Goal: Check status: Check status

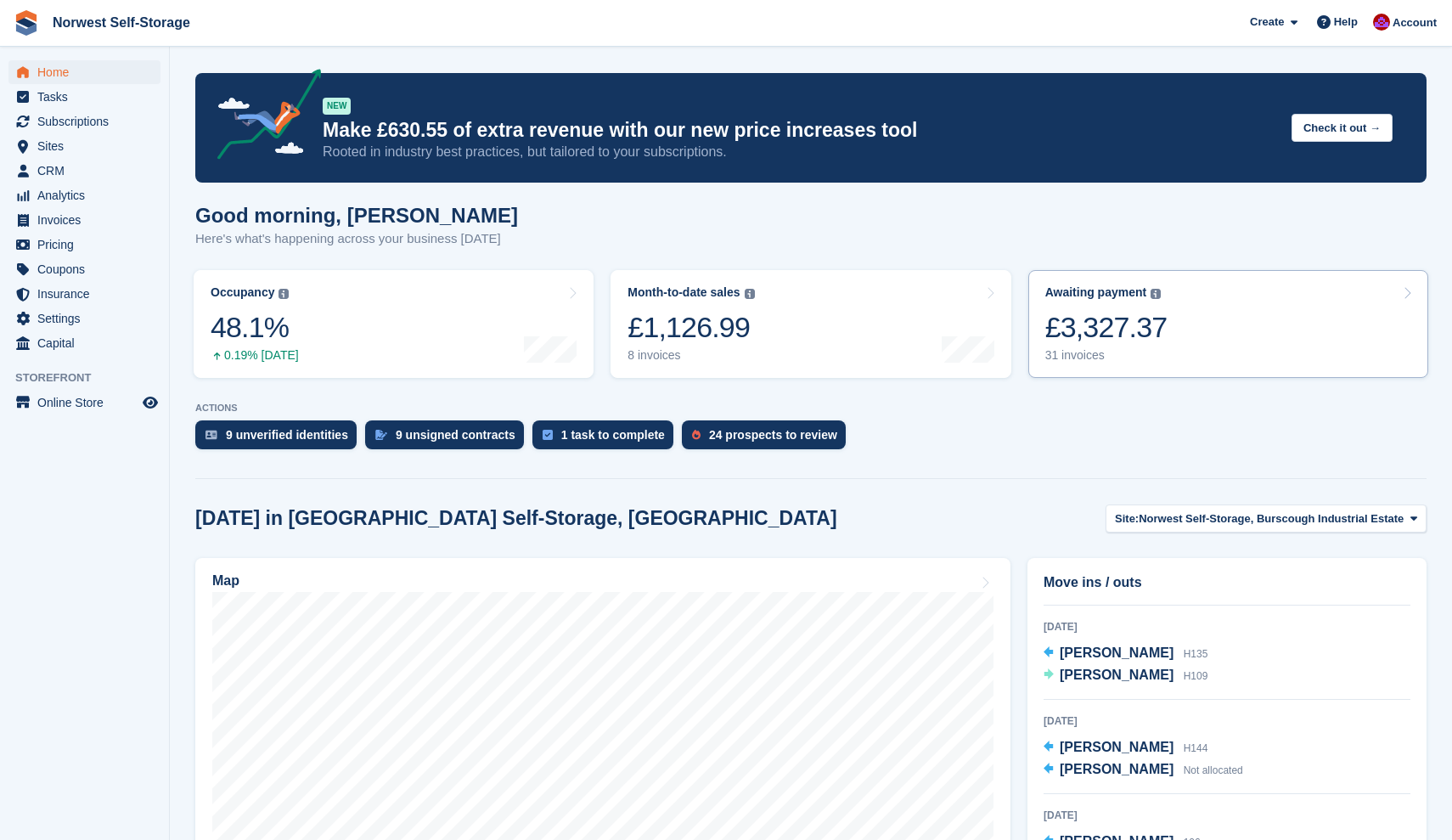
click at [1252, 309] on link "Awaiting payment The total outstanding balance on all open invoices. £3,327.37 …" at bounding box center [1227, 324] width 400 height 107
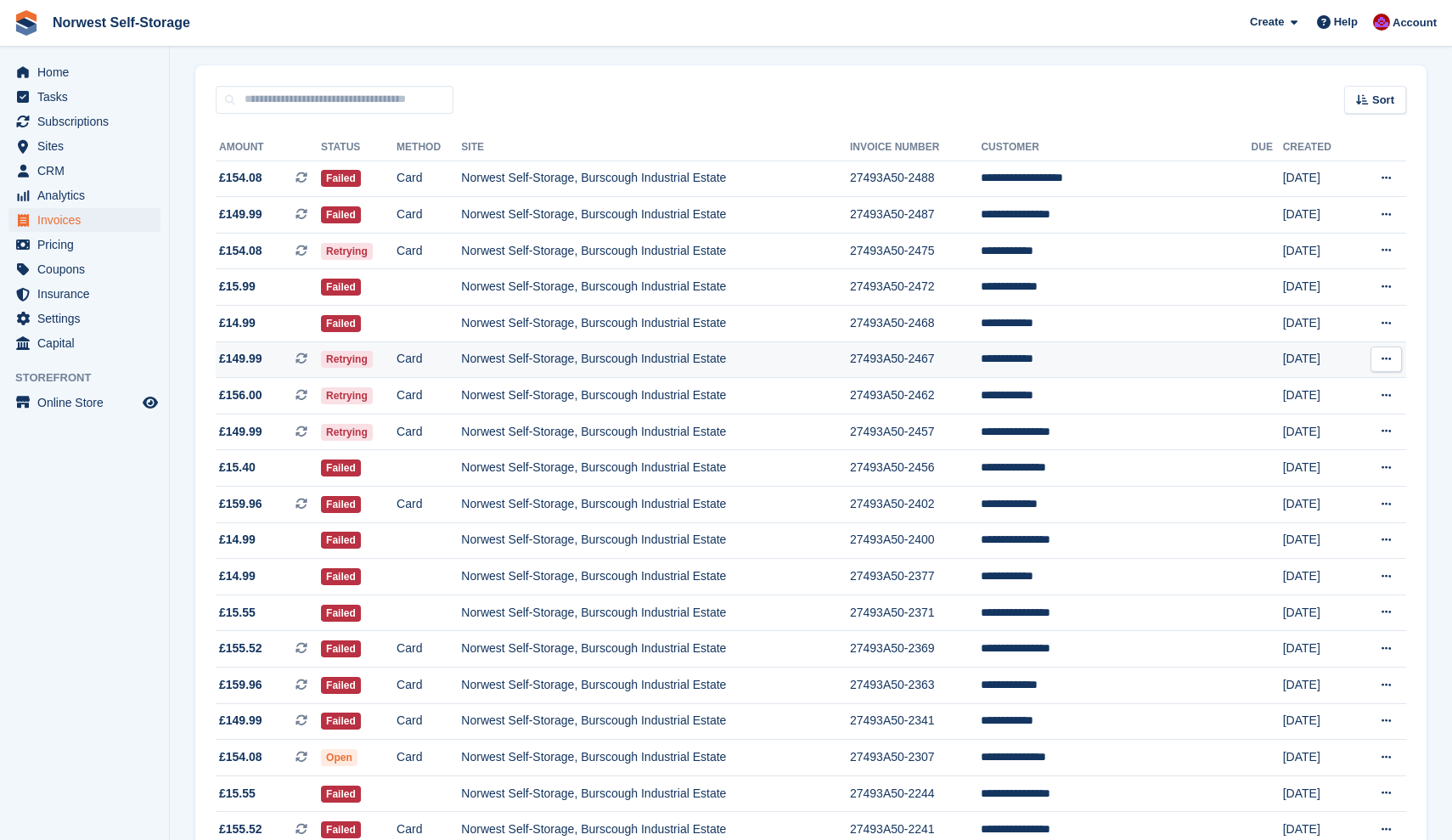
scroll to position [160, 0]
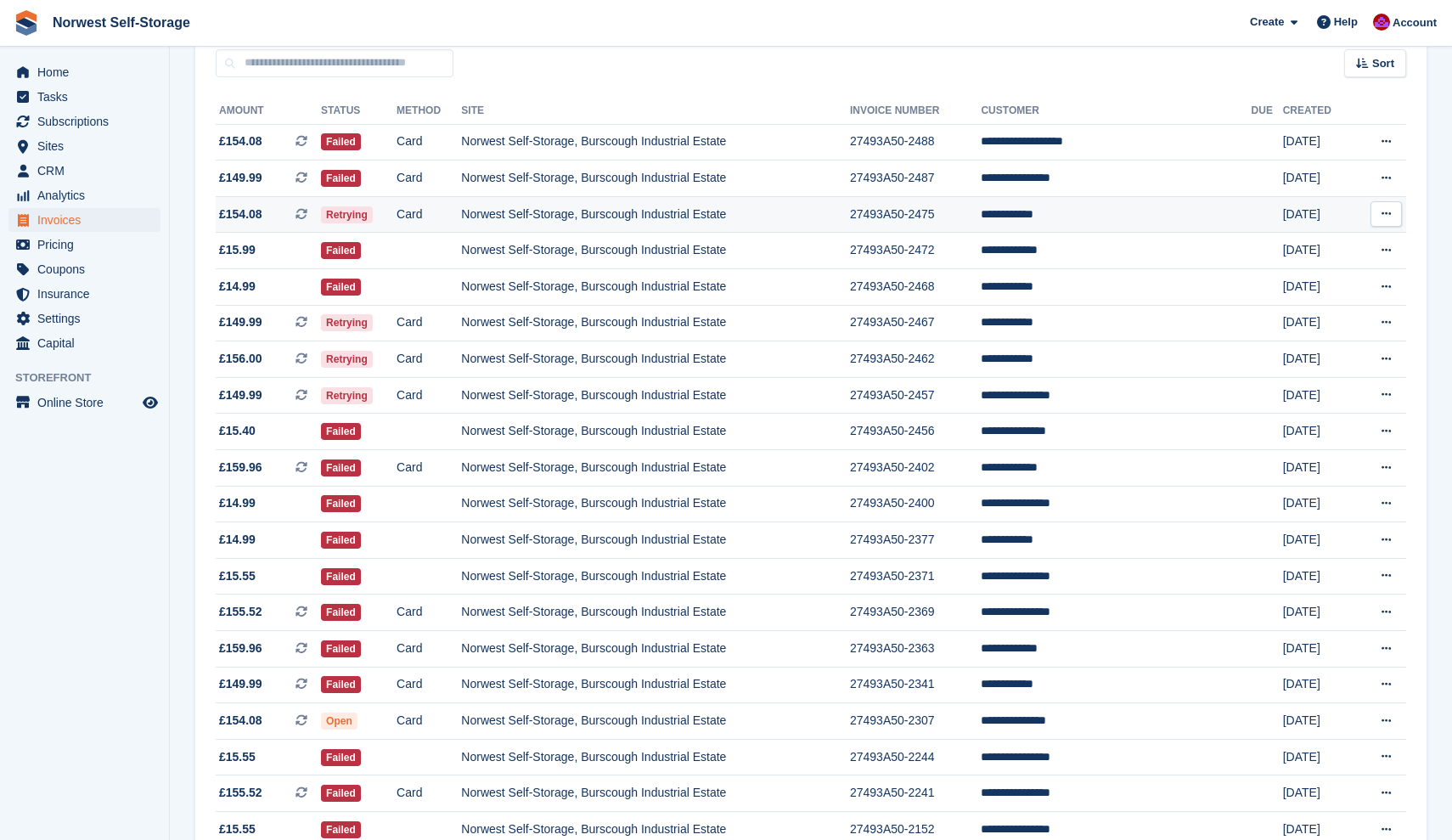
click at [284, 215] on span "£154.08 This is a recurring subscription invoice." at bounding box center [268, 214] width 105 height 18
click at [53, 69] on span "Home" at bounding box center [88, 72] width 102 height 23
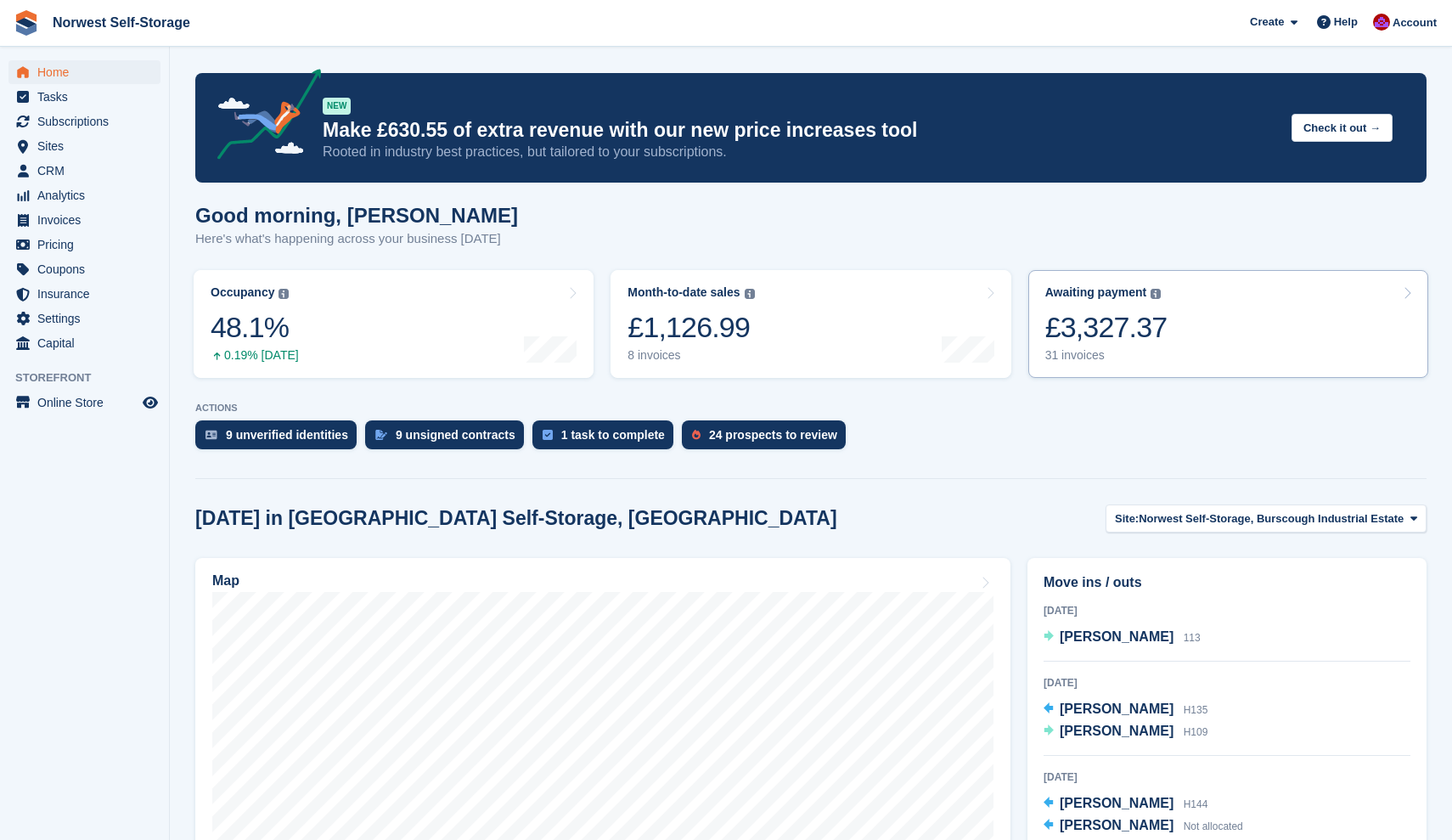
click at [1203, 320] on link "Awaiting payment The total outstanding balance on all open invoices. £3,327.37 …" at bounding box center [1227, 324] width 400 height 107
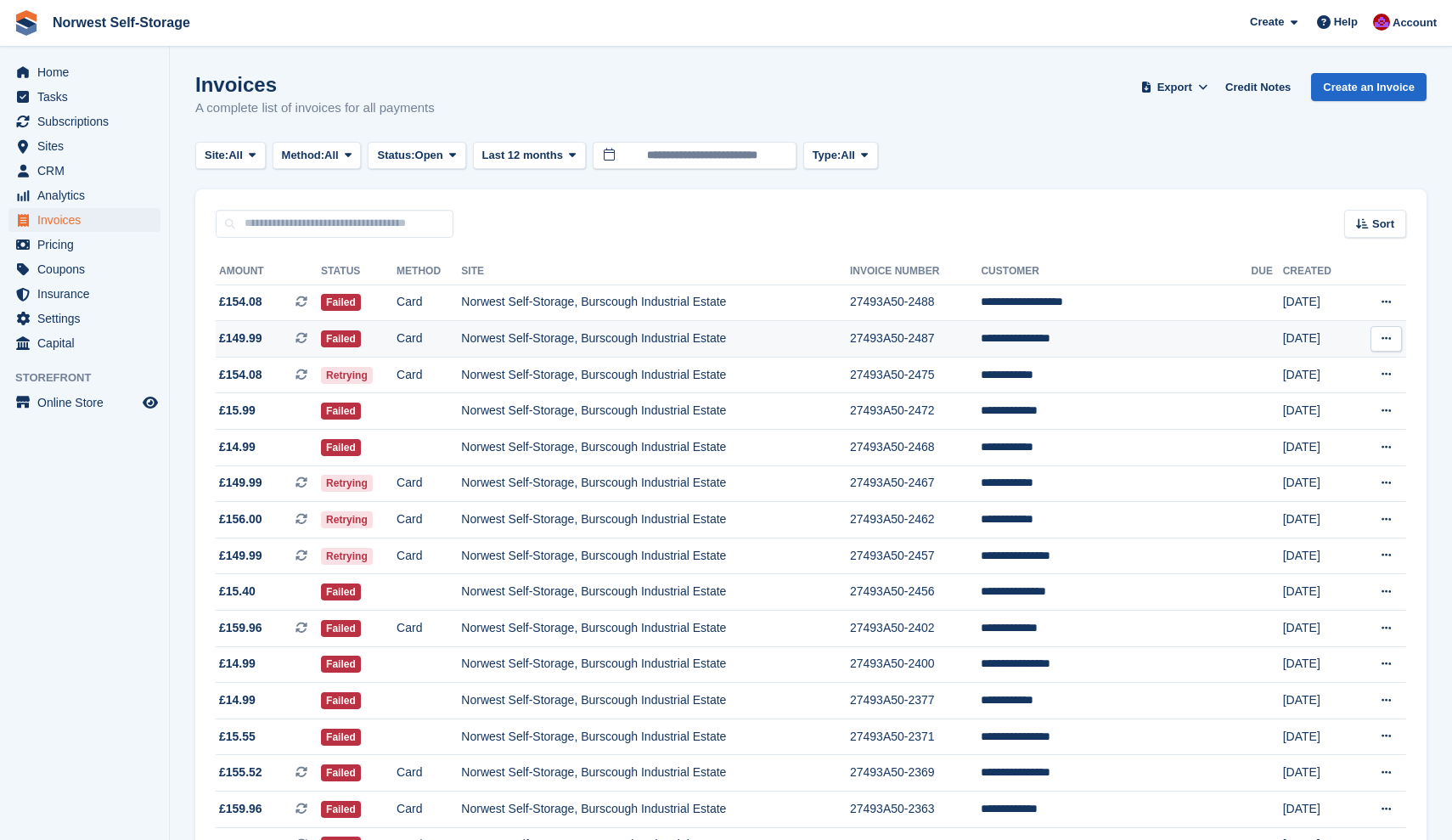
click at [273, 337] on span "£149.99 This is a recurring subscription invoice." at bounding box center [268, 338] width 105 height 18
click at [270, 489] on span "£149.99 This is a recurring subscription invoice." at bounding box center [268, 483] width 105 height 18
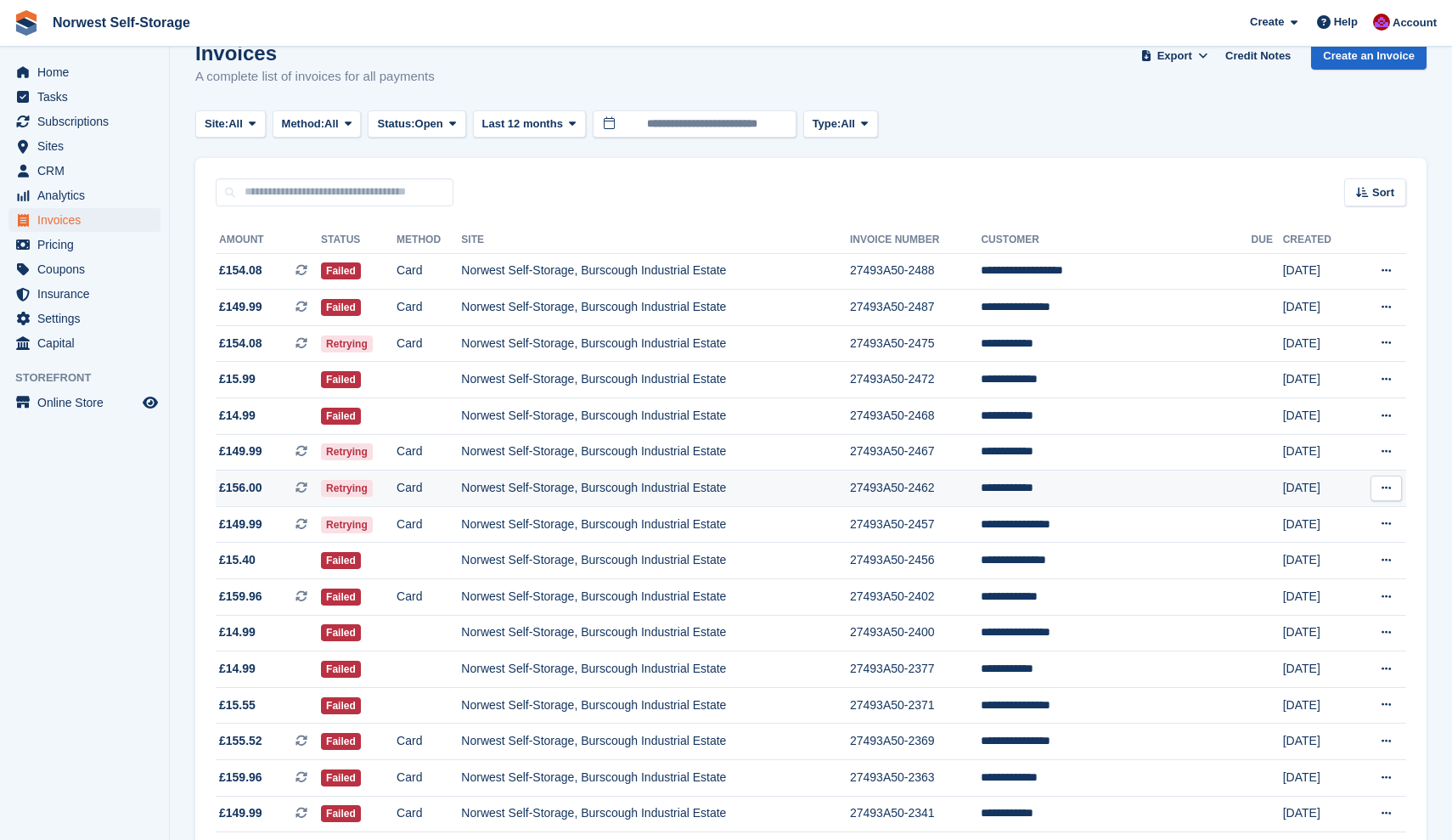
scroll to position [61, 0]
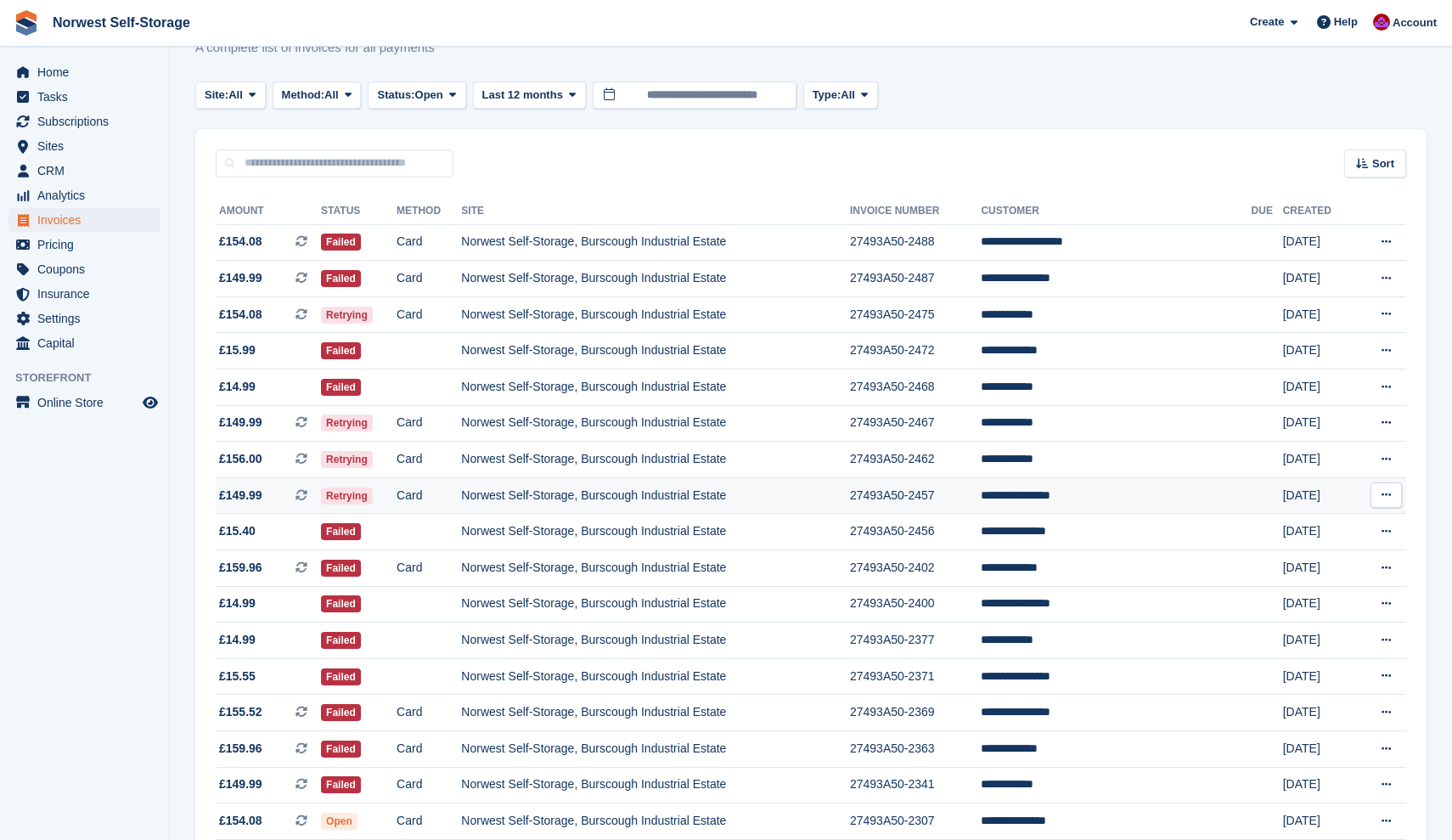
click at [278, 505] on span "£149.99 This is a recurring subscription invoice." at bounding box center [268, 495] width 105 height 18
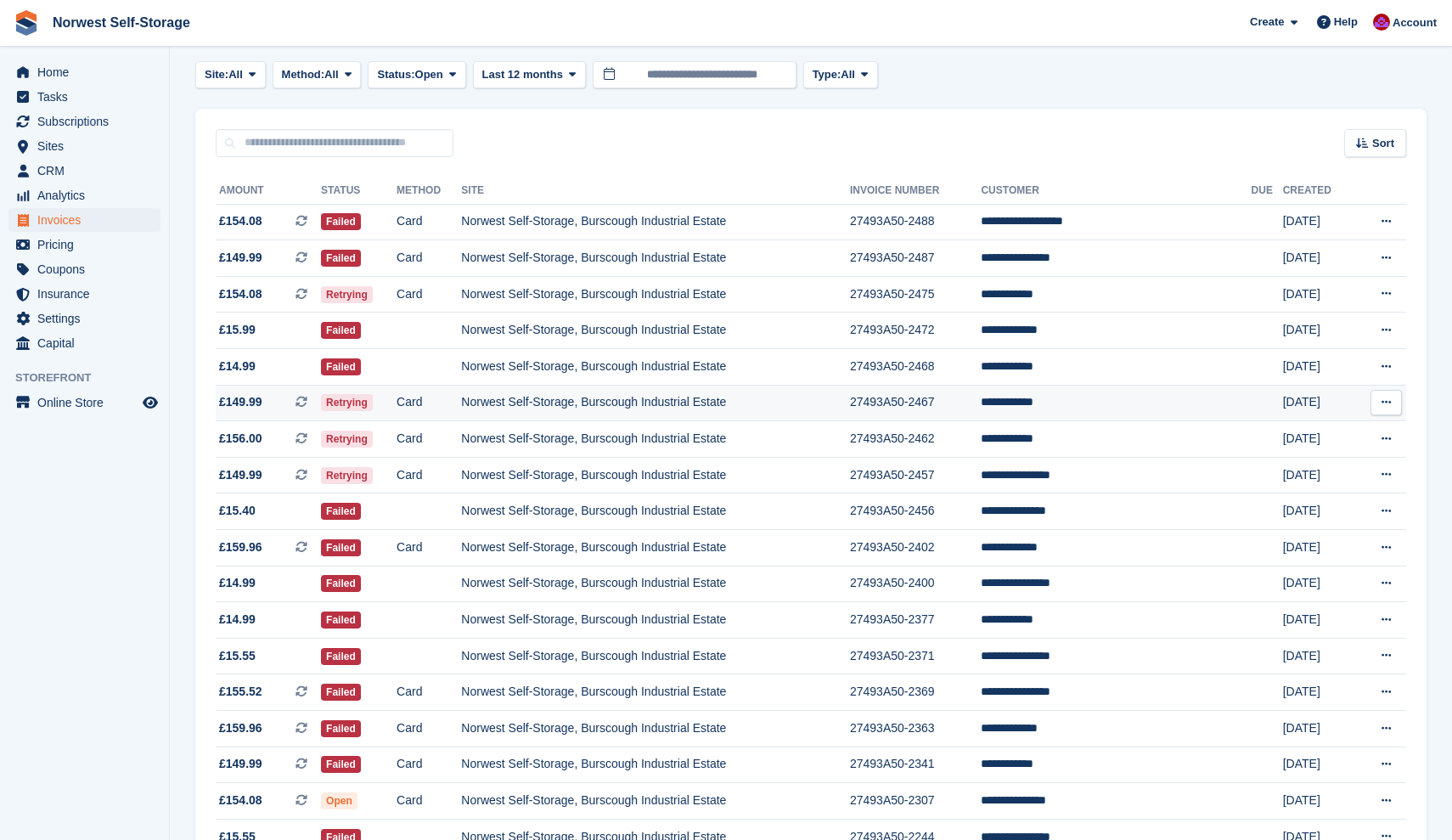
scroll to position [128, 0]
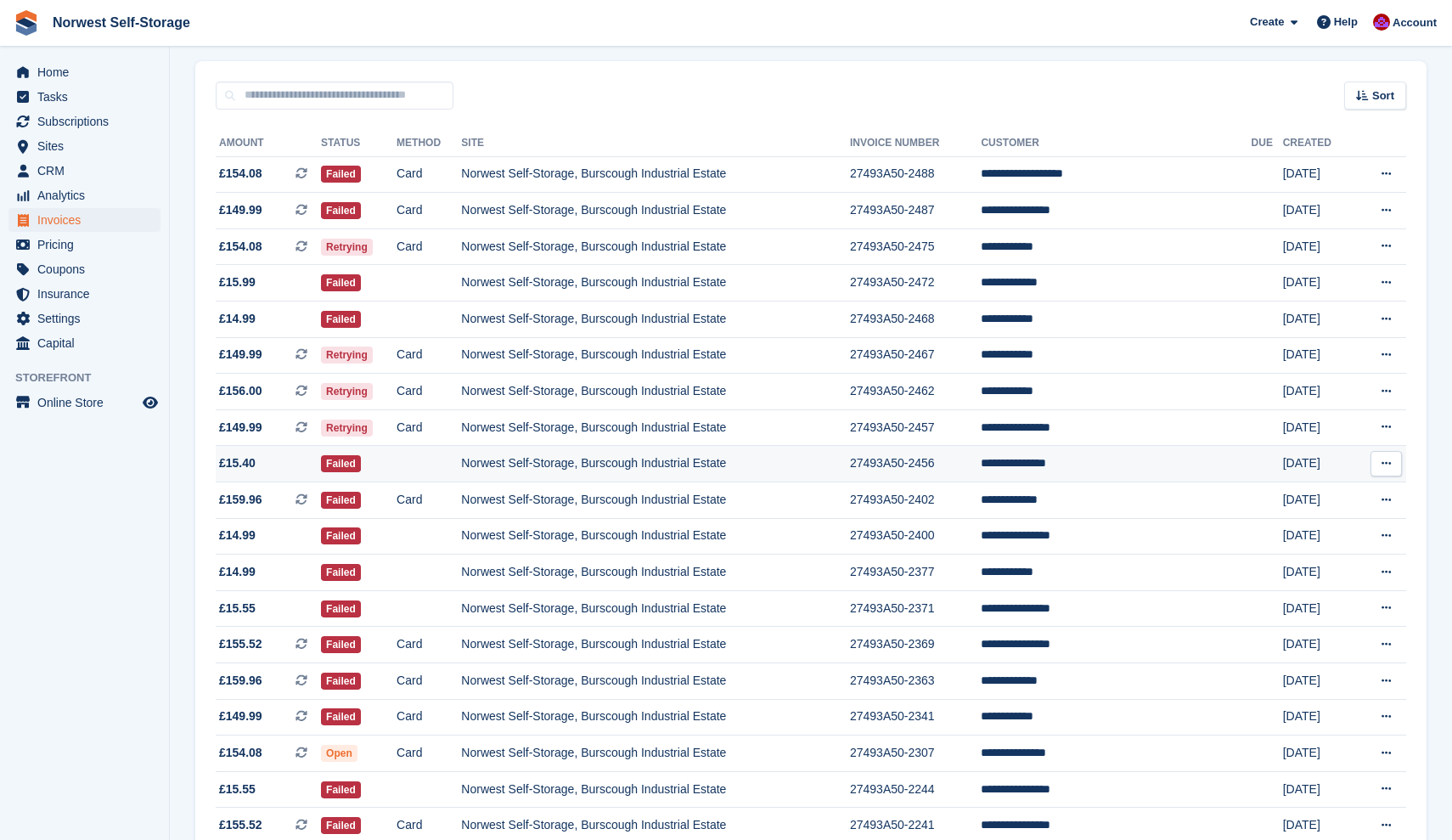
click at [268, 467] on span "£15.40" at bounding box center [268, 463] width 105 height 18
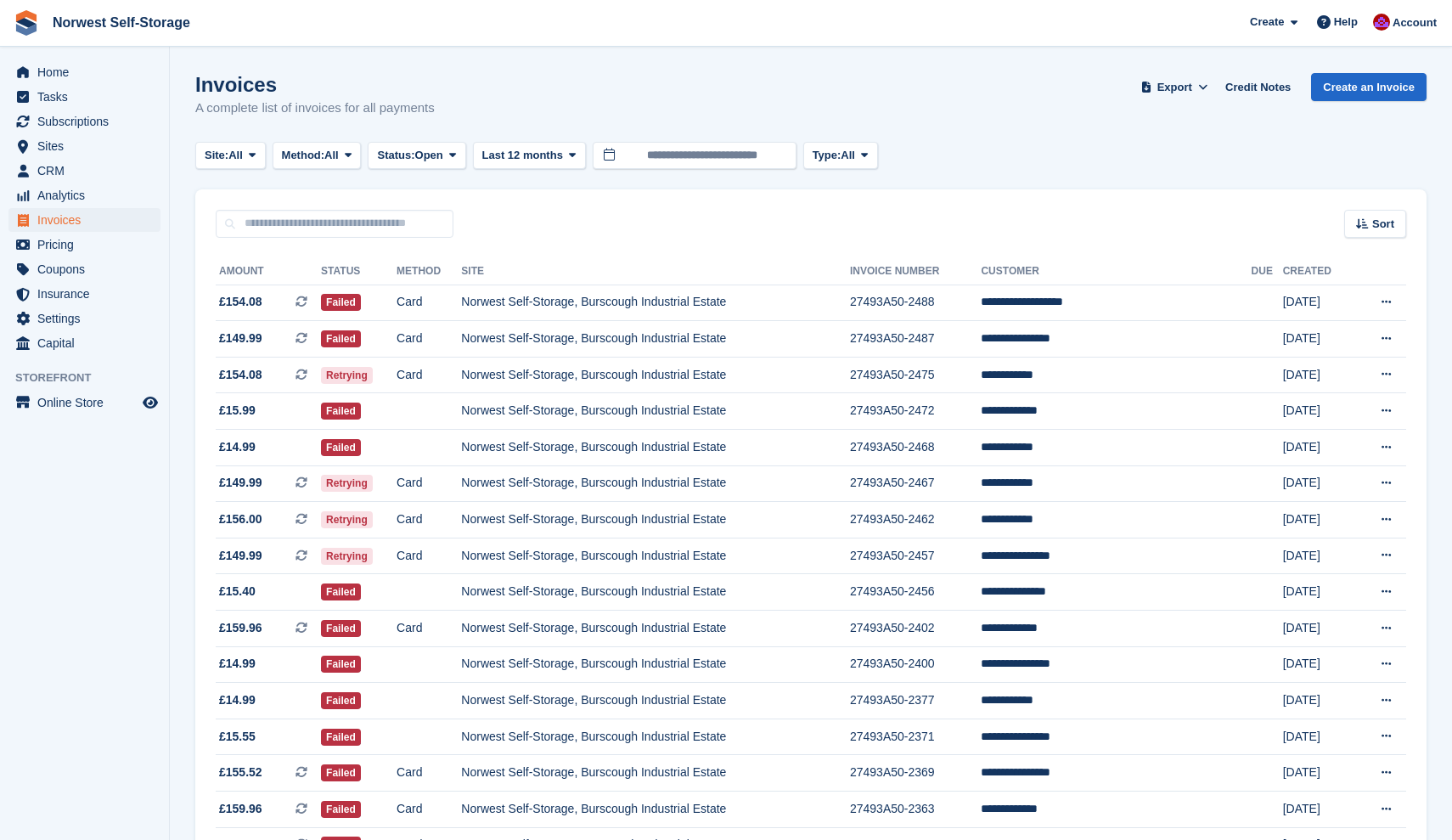
scroll to position [0, 0]
click at [55, 68] on span "Home" at bounding box center [88, 72] width 102 height 23
